Goal: Task Accomplishment & Management: Complete application form

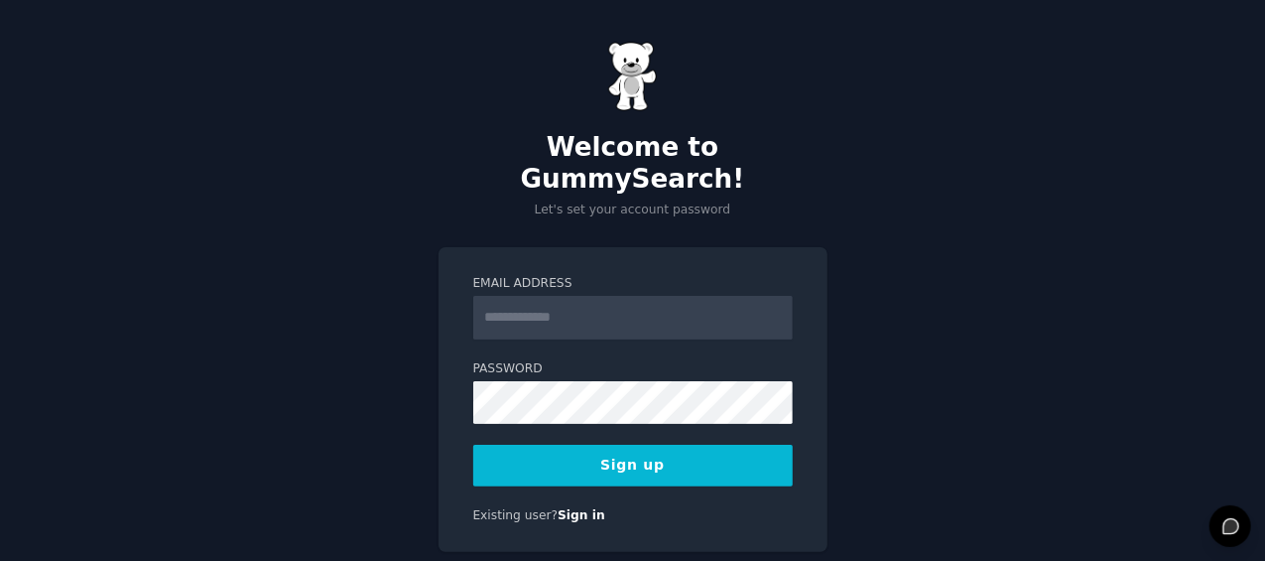
click at [531, 298] on input "Email Address" at bounding box center [632, 318] width 319 height 44
type input "**********"
click at [615, 444] on button "Sign up" at bounding box center [632, 465] width 319 height 42
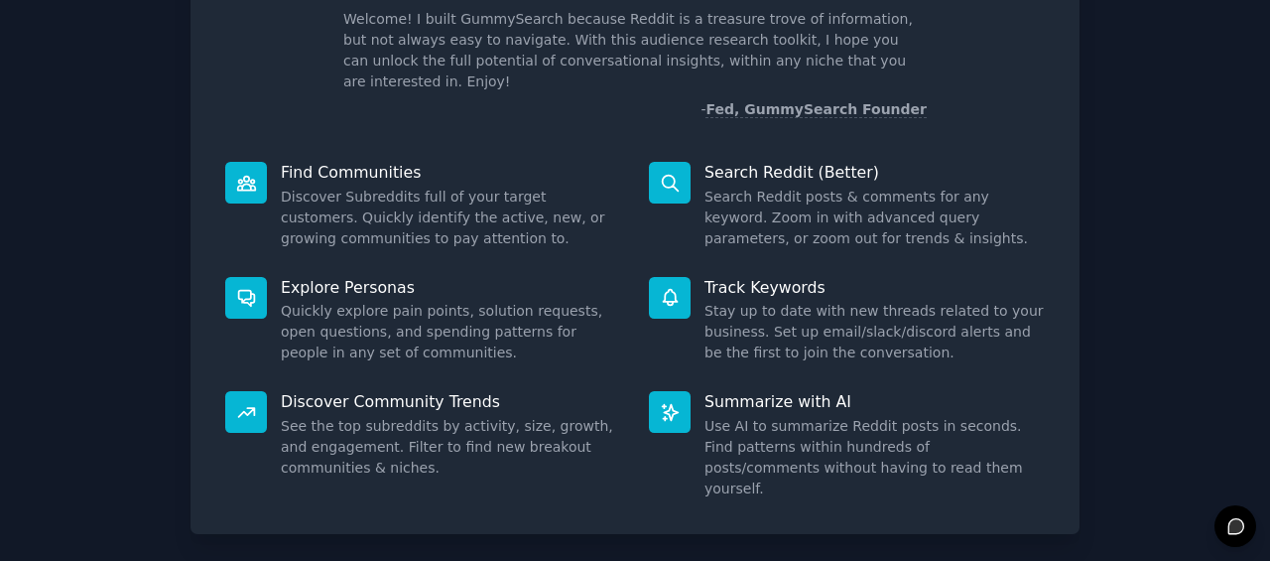
scroll to position [214, 0]
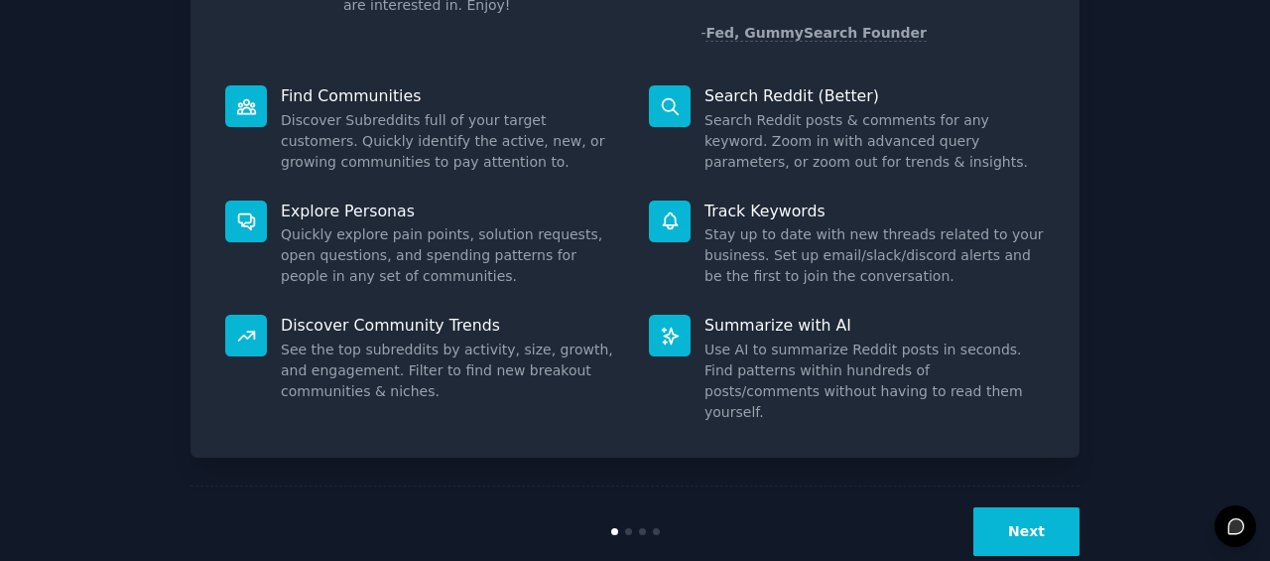
click at [1016, 507] on button "Next" at bounding box center [1026, 531] width 106 height 49
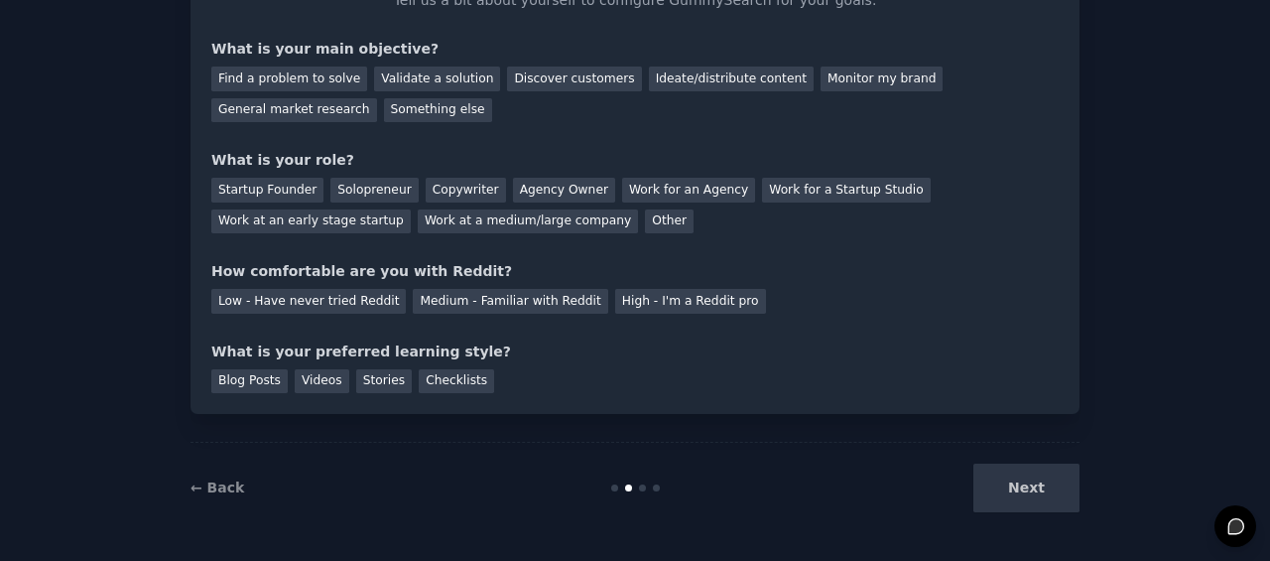
scroll to position [149, 0]
click at [1016, 491] on div "Next" at bounding box center [931, 488] width 297 height 49
click at [1032, 475] on div "Next" at bounding box center [931, 488] width 297 height 49
click at [1043, 483] on div "Next" at bounding box center [931, 488] width 297 height 49
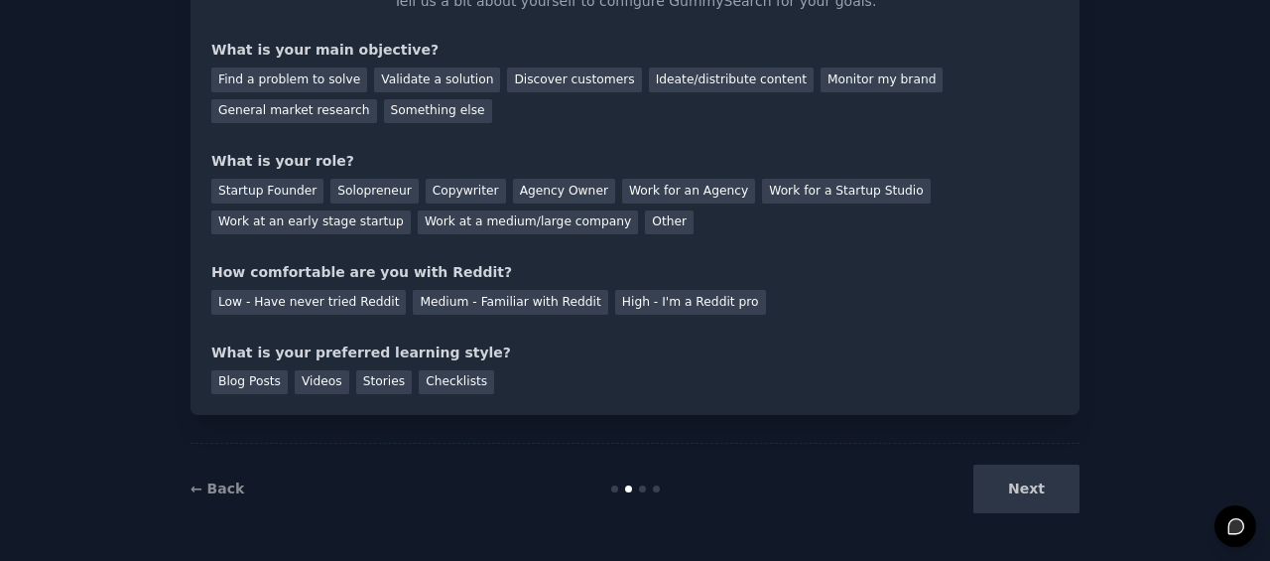
click at [1023, 485] on div "Next" at bounding box center [931, 488] width 297 height 49
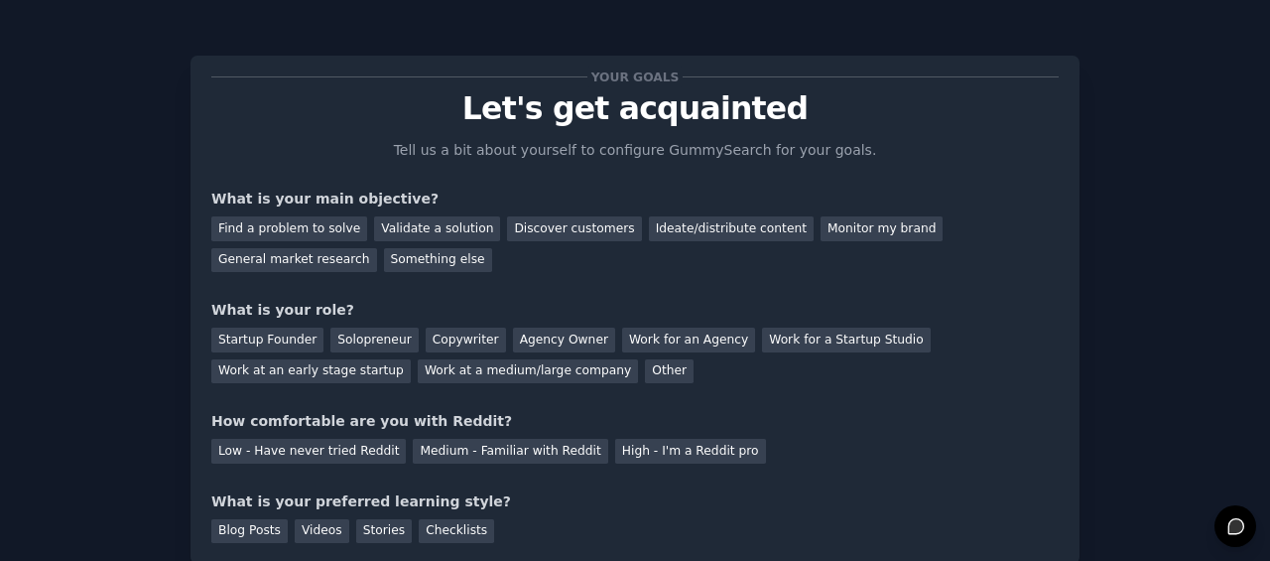
click at [824, 225] on div "Monitor my brand" at bounding box center [881, 228] width 122 height 25
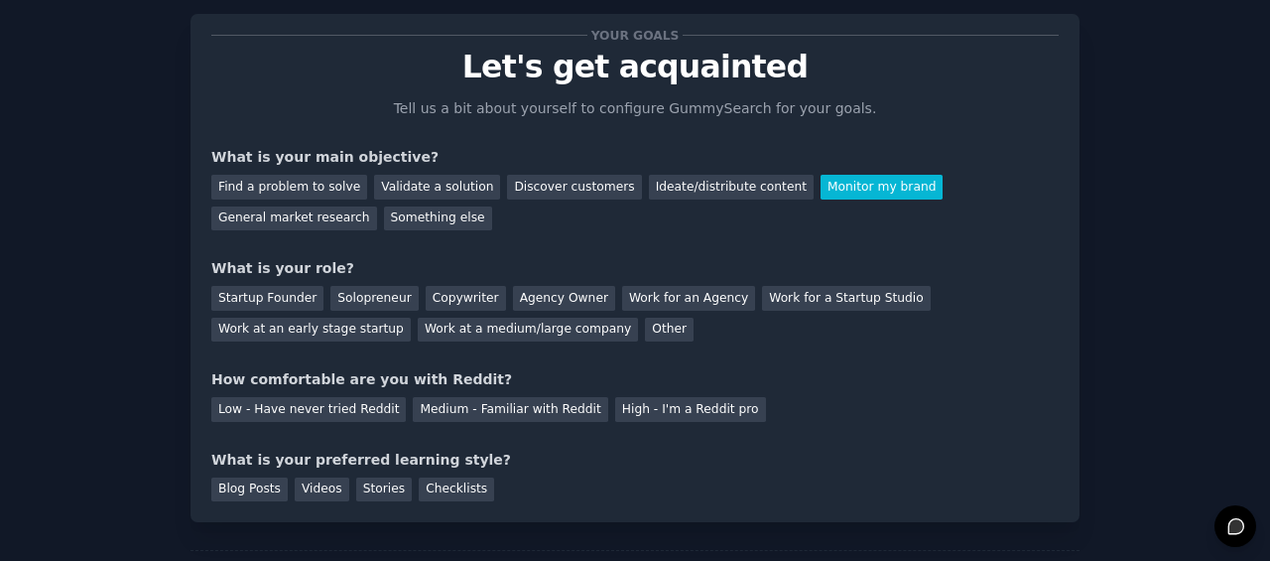
scroll to position [41, 0]
click at [347, 404] on div "Low - Have never tried Reddit" at bounding box center [308, 410] width 194 height 25
click at [443, 487] on div "Checklists" at bounding box center [456, 490] width 75 height 25
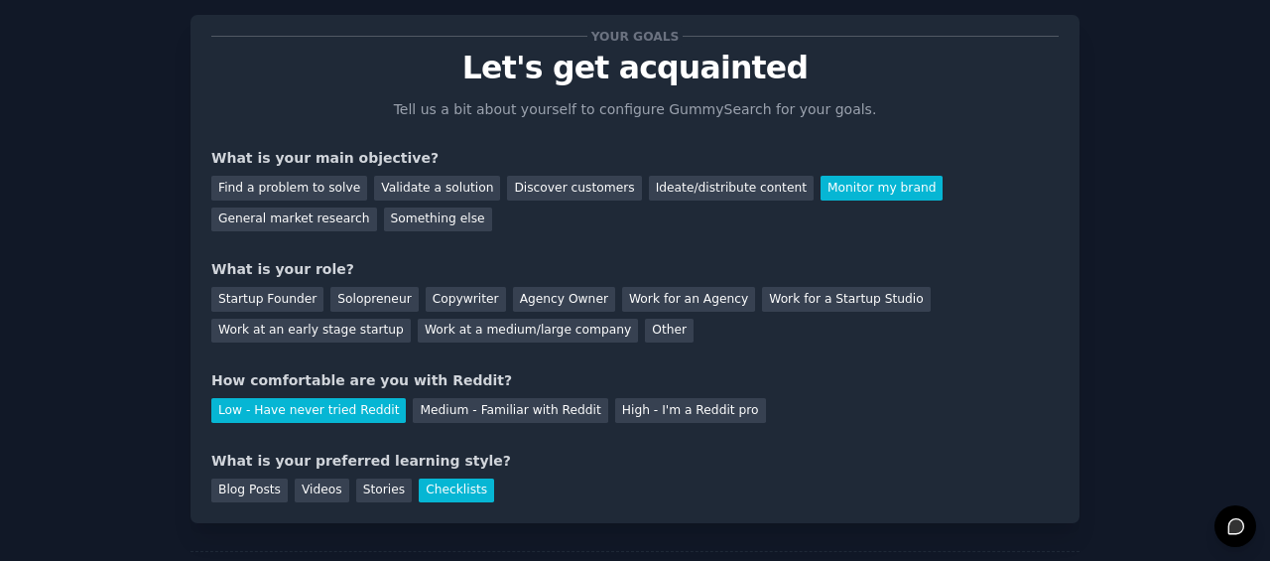
click at [312, 183] on div "Find a problem to solve" at bounding box center [289, 188] width 156 height 25
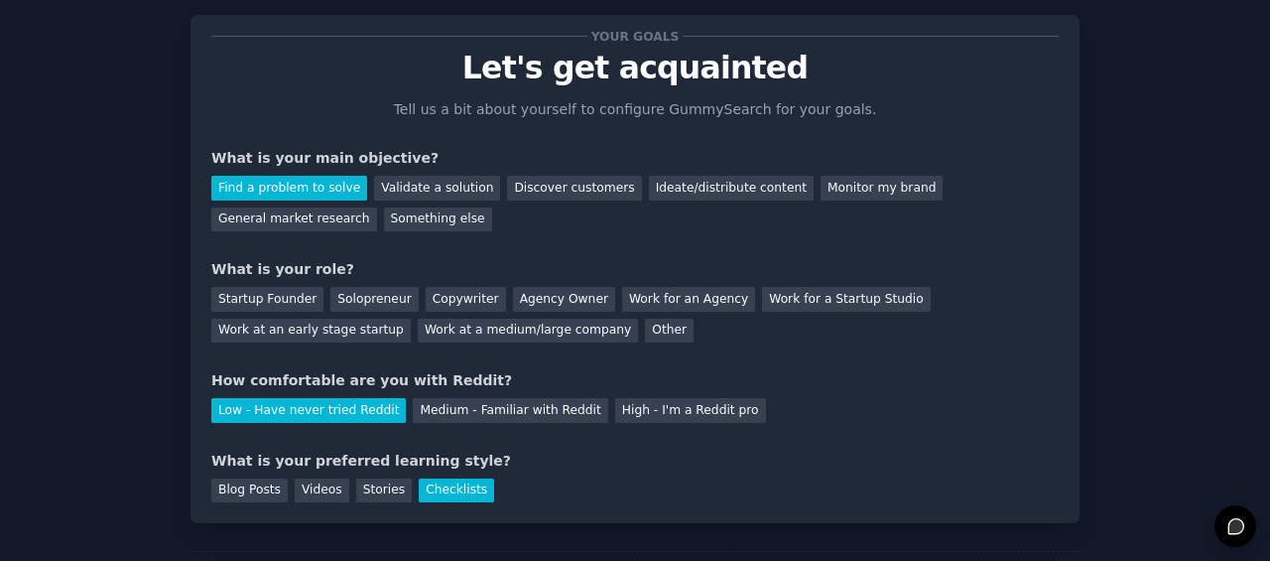
scroll to position [149, 0]
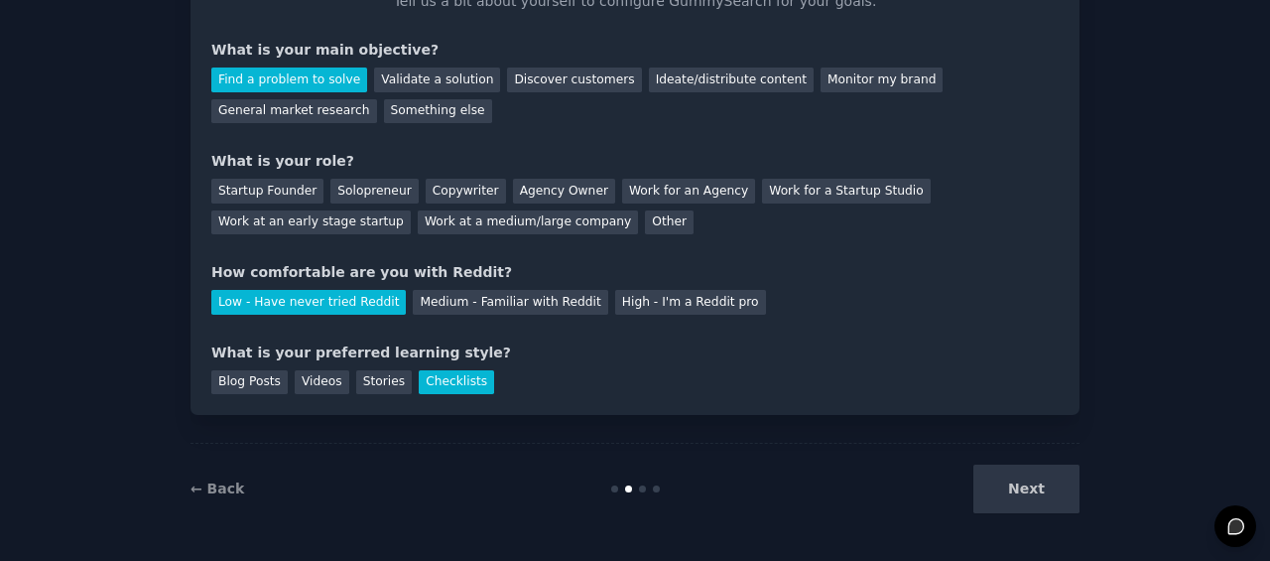
click at [1050, 501] on div "Next" at bounding box center [931, 488] width 297 height 49
click at [1012, 485] on div "Next" at bounding box center [931, 488] width 297 height 49
click at [1030, 477] on div "Next" at bounding box center [931, 488] width 297 height 49
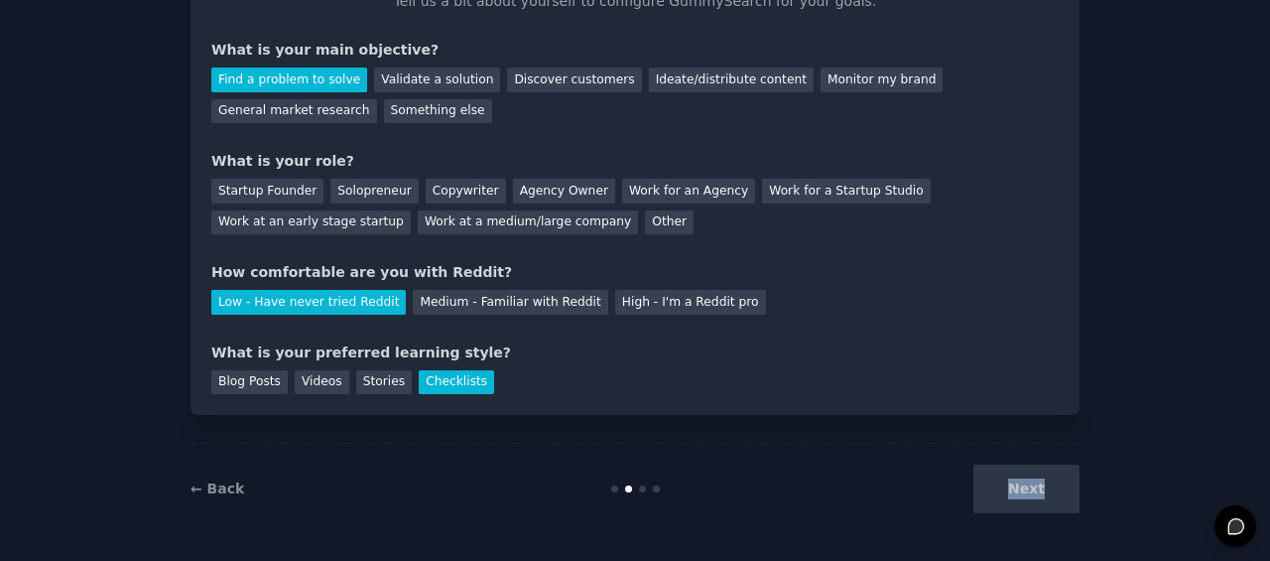
click at [1030, 477] on div "Next" at bounding box center [931, 488] width 297 height 49
click at [1038, 485] on div "Next" at bounding box center [931, 488] width 297 height 49
drag, startPoint x: 1038, startPoint y: 485, endPoint x: 1133, endPoint y: 437, distance: 106.9
click at [1133, 437] on div "Your goals Let's get acquainted Tell us a bit about yourself to configure Gummy…" at bounding box center [635, 206] width 1214 height 655
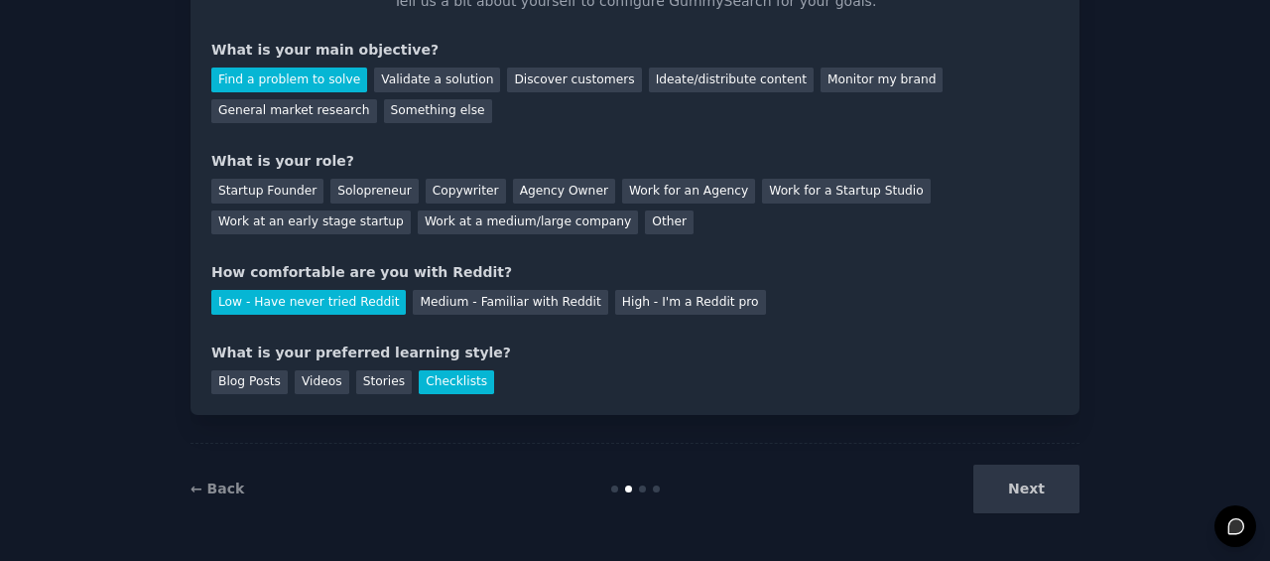
scroll to position [0, 0]
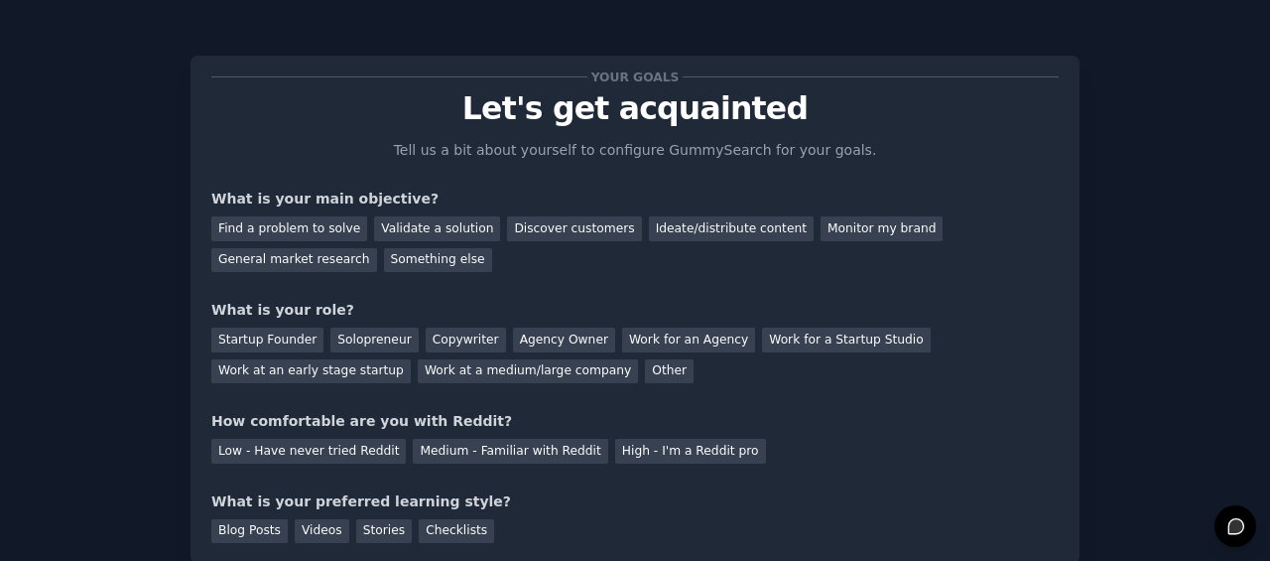
scroll to position [149, 0]
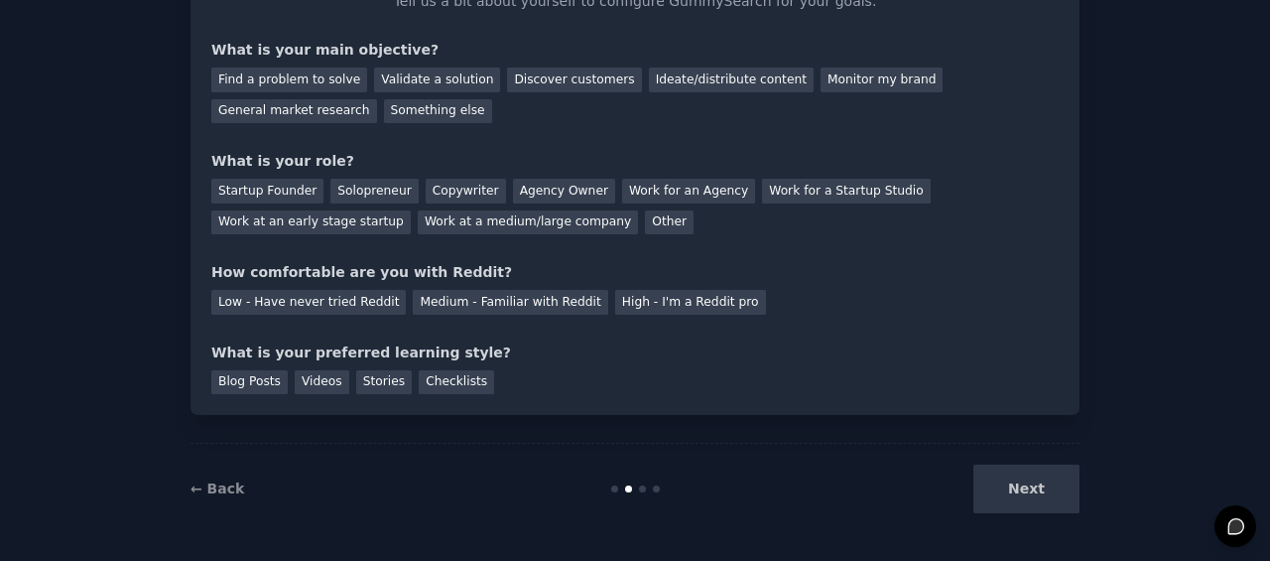
click at [1033, 487] on div "Next" at bounding box center [931, 488] width 297 height 49
click at [441, 370] on div "Checklists" at bounding box center [456, 382] width 75 height 25
click at [1050, 495] on div "Next" at bounding box center [931, 488] width 297 height 49
click at [635, 487] on div at bounding box center [635, 488] width 297 height 7
click at [649, 489] on div at bounding box center [635, 488] width 297 height 7
